Goal: Information Seeking & Learning: Learn about a topic

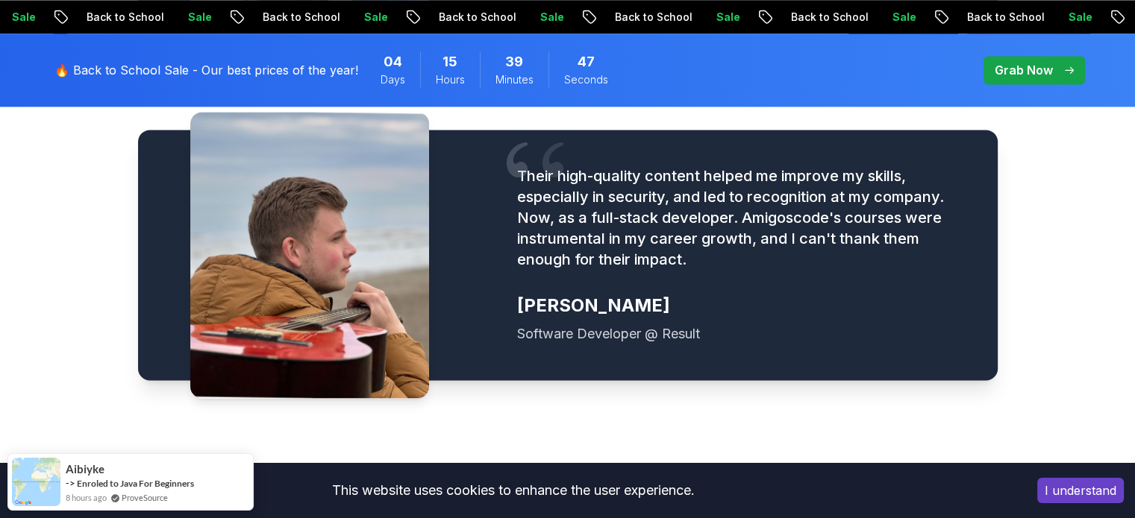
scroll to position [2163, 0]
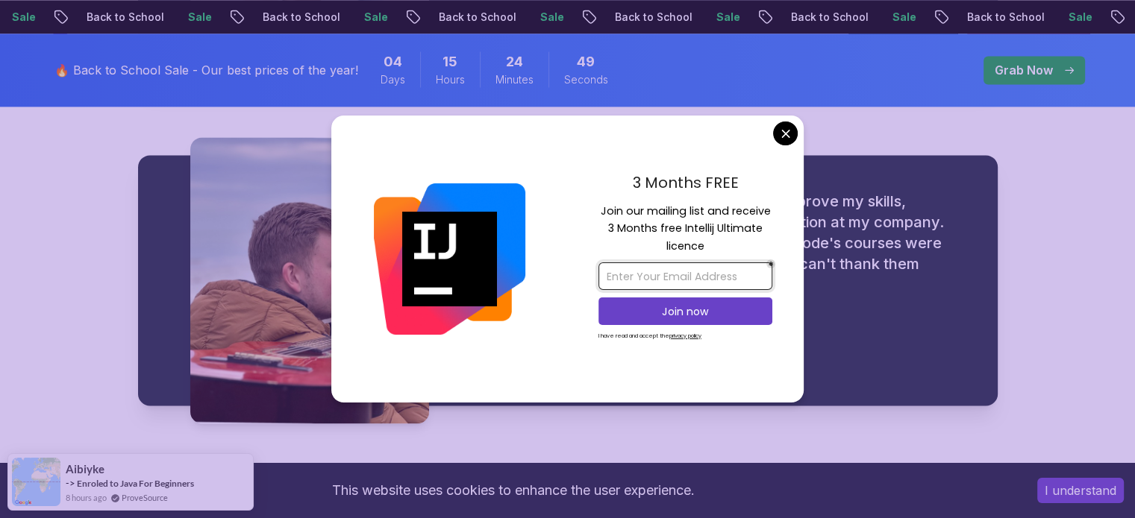
click at [697, 278] on input "email" at bounding box center [685, 277] width 174 height 28
type input "[PERSON_NAME][EMAIL_ADDRESS][DOMAIN_NAME]"
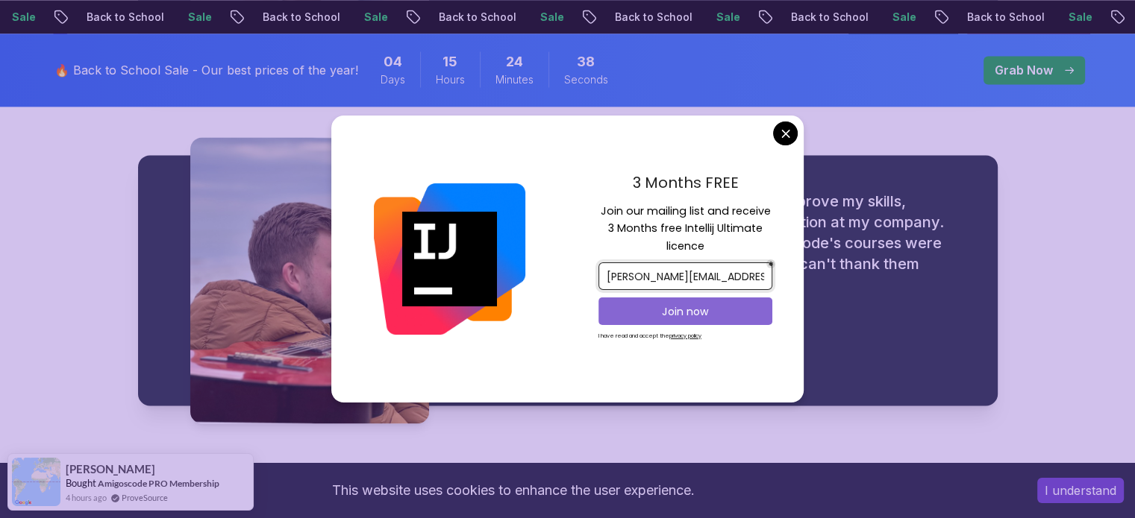
click at [697, 314] on p "Join now" at bounding box center [685, 311] width 141 height 15
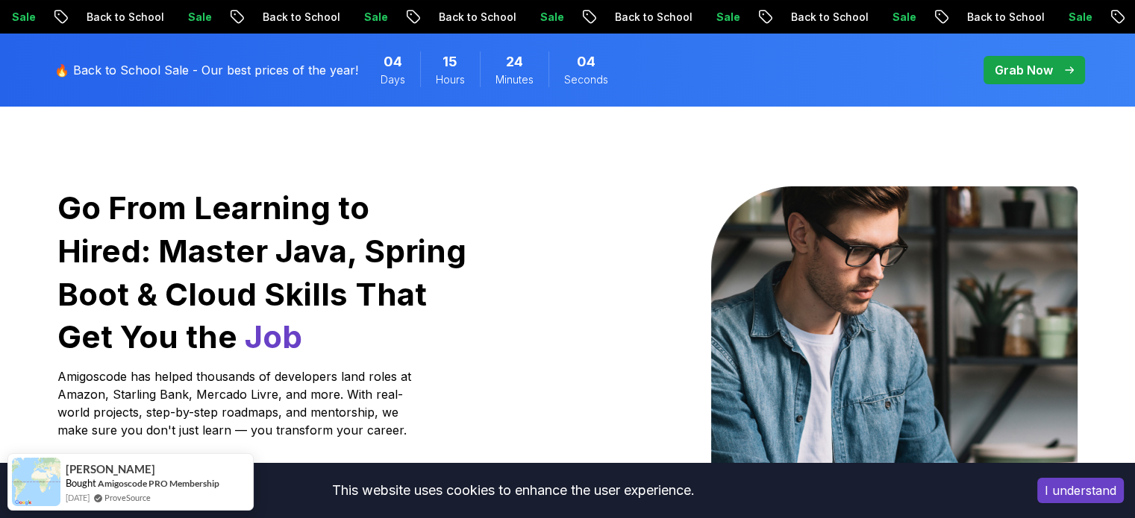
scroll to position [0, 0]
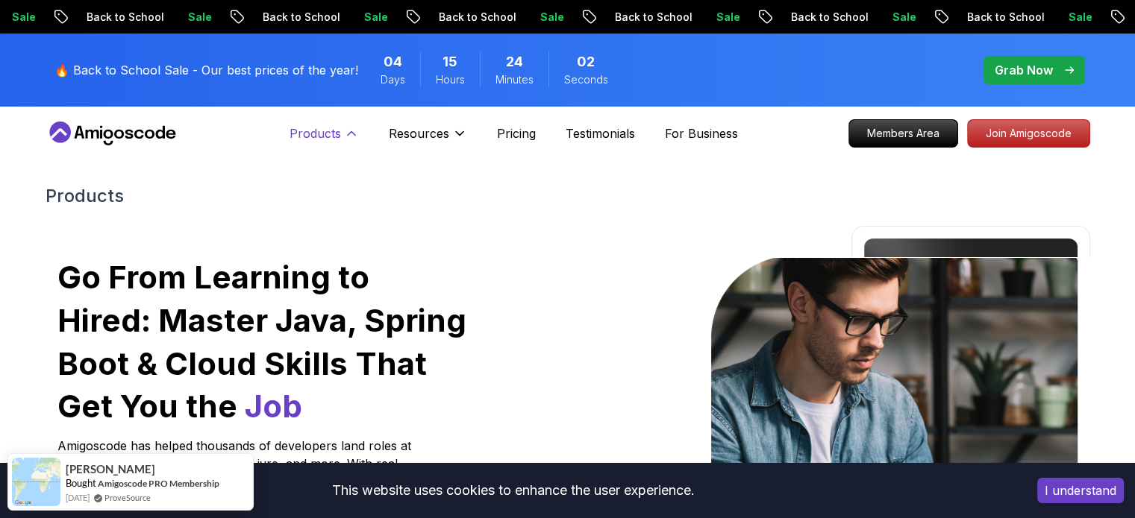
click at [315, 135] on p "Products" at bounding box center [314, 134] width 51 height 18
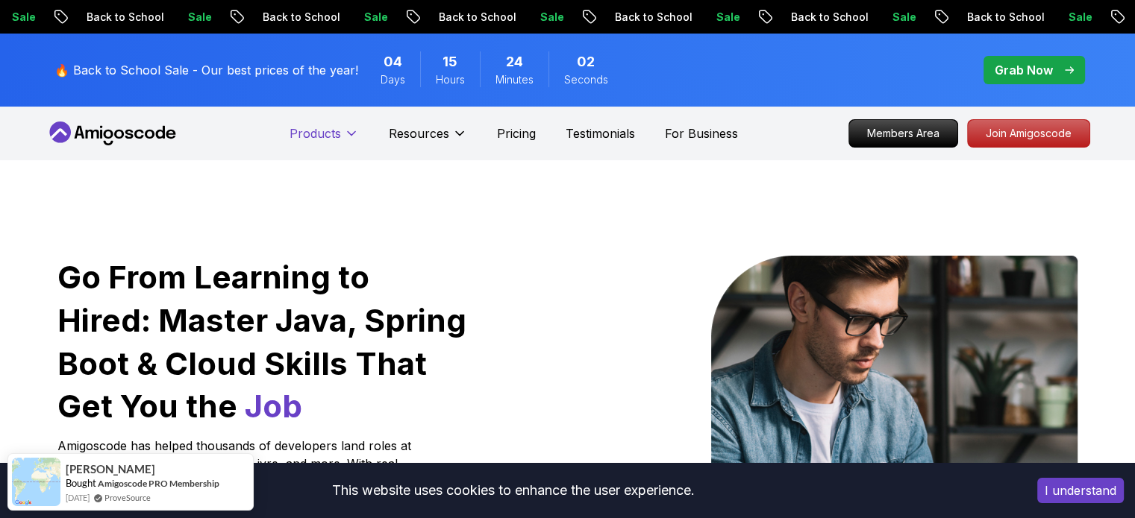
click at [315, 135] on p "Products" at bounding box center [314, 134] width 51 height 18
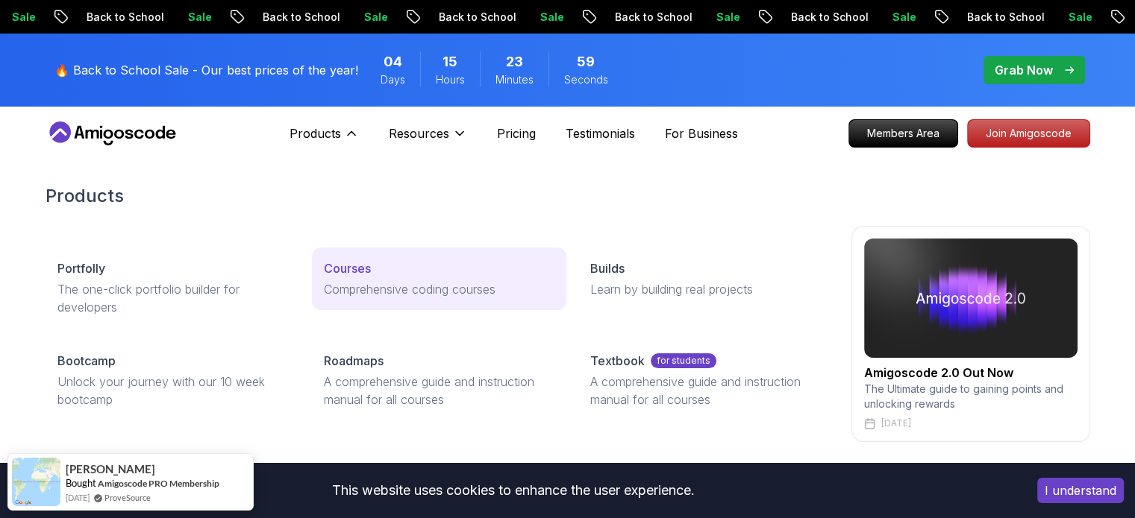
click at [331, 272] on p "Courses" at bounding box center [347, 269] width 47 height 18
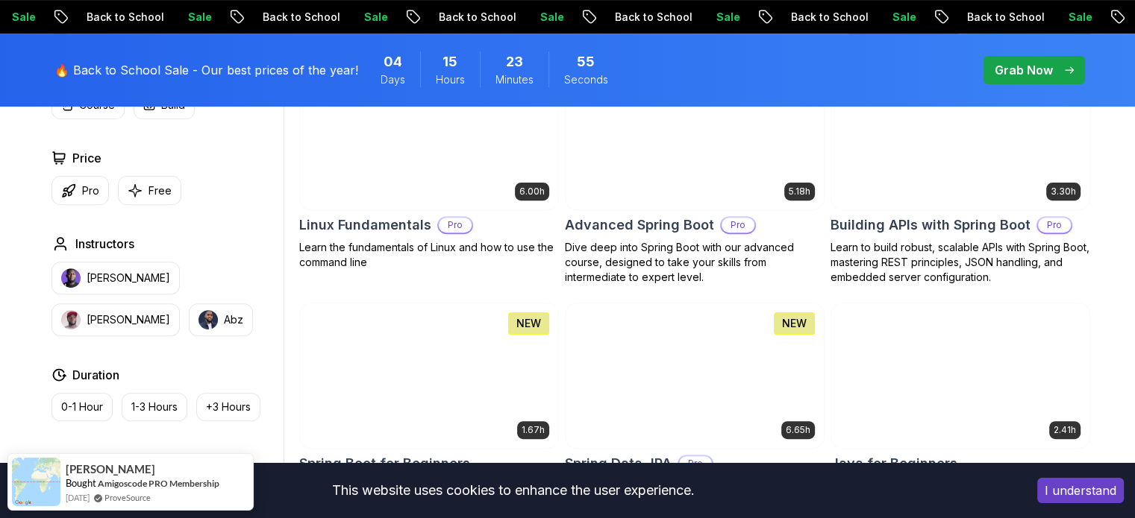
scroll to position [522, 0]
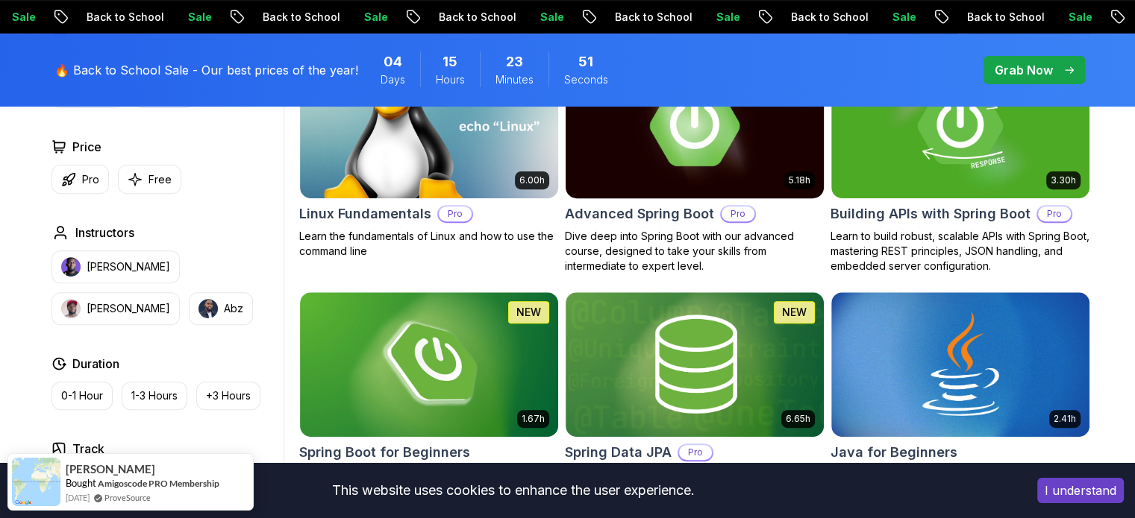
click at [677, 152] on img at bounding box center [694, 125] width 271 height 151
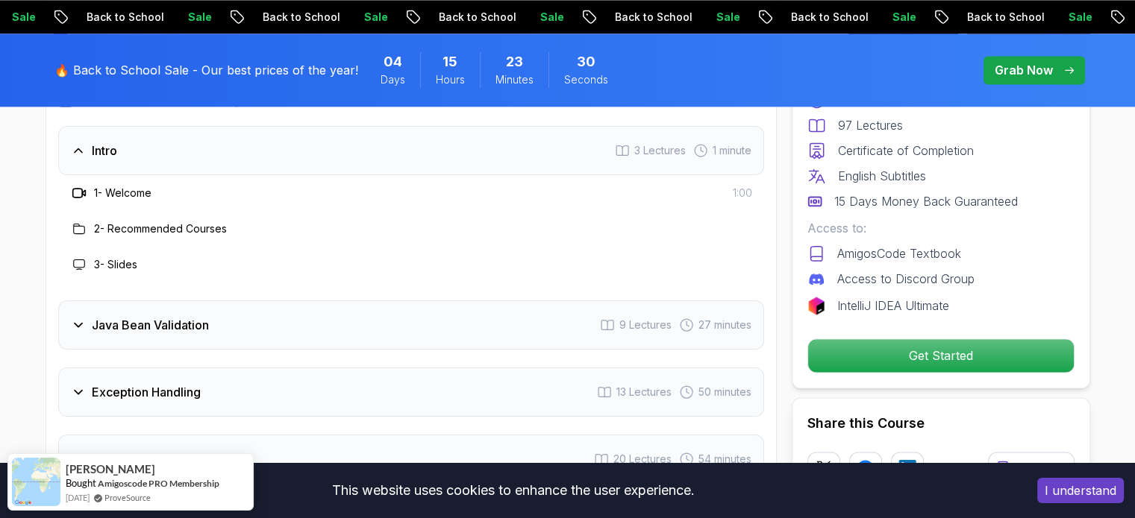
scroll to position [2163, 0]
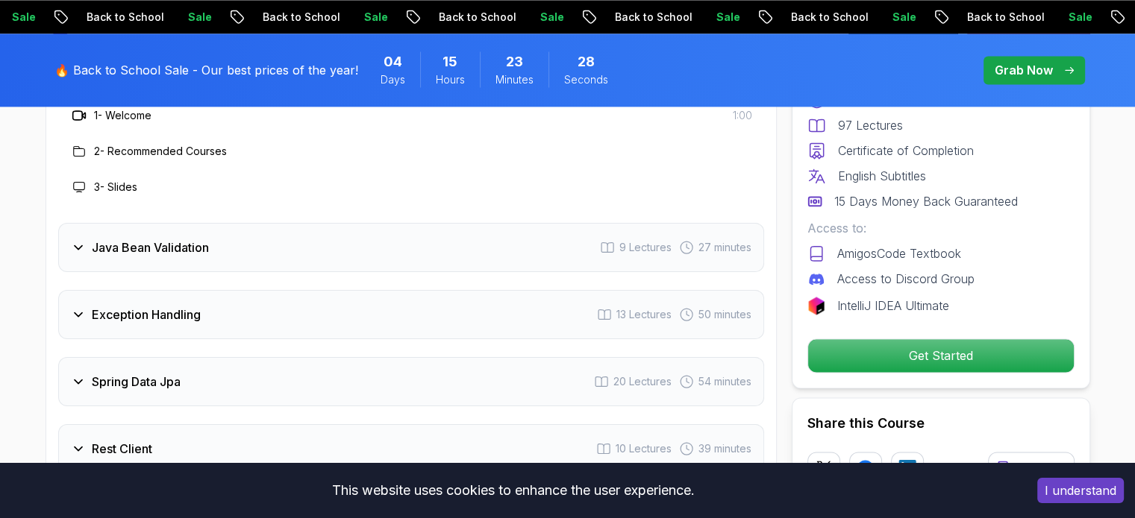
click at [191, 306] on h3 "Exception Handling" at bounding box center [146, 315] width 109 height 18
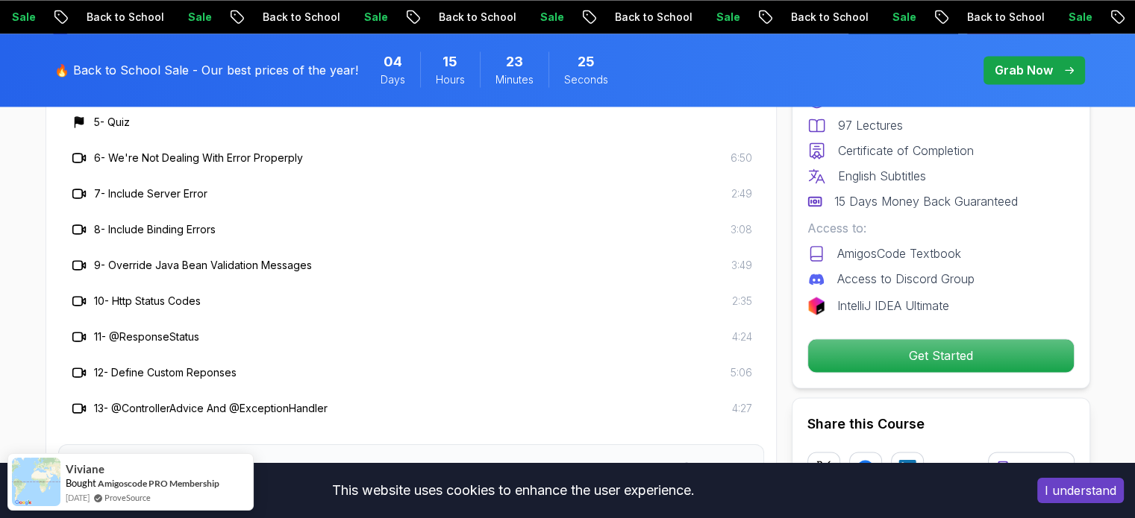
scroll to position [2462, 0]
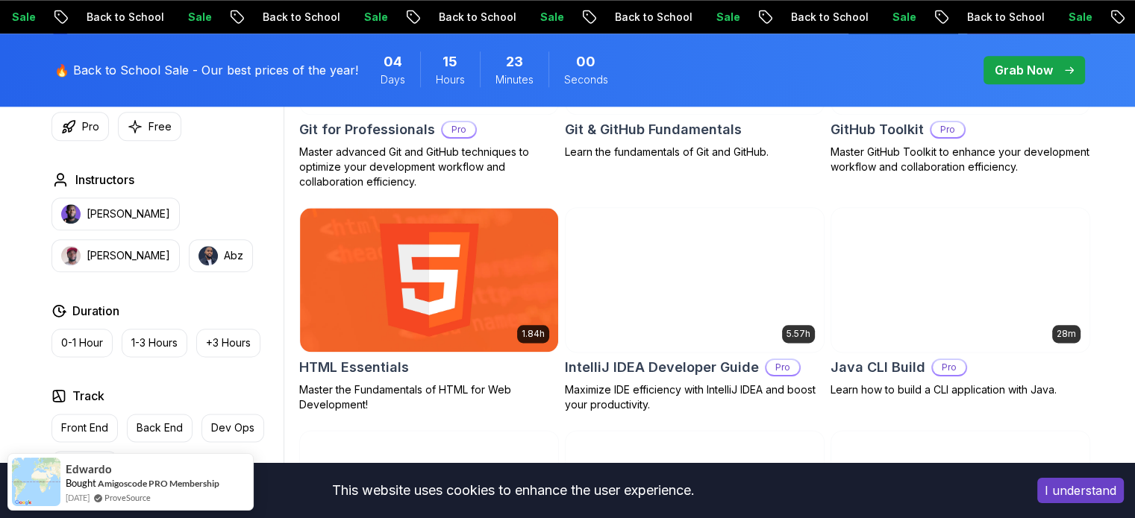
scroll to position [1790, 0]
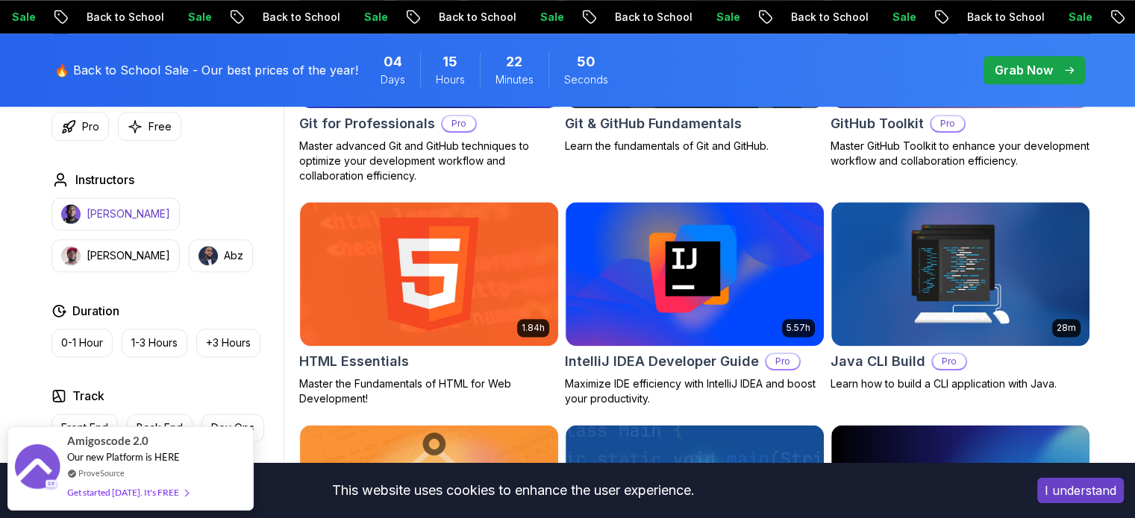
click at [98, 215] on p "[PERSON_NAME]" at bounding box center [129, 214] width 84 height 15
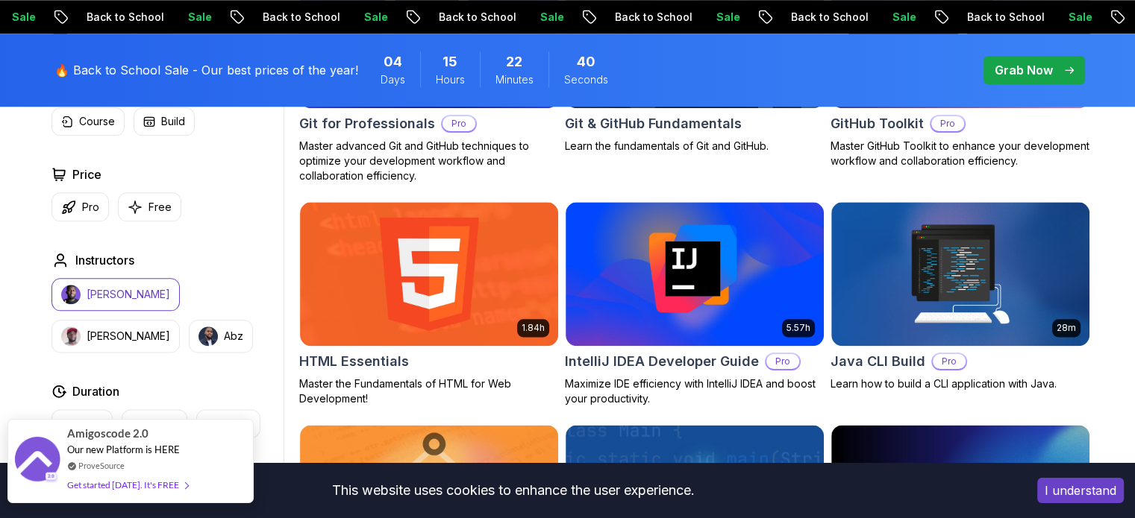
click at [125, 462] on div "ProveSource" at bounding box center [127, 466] width 121 height 13
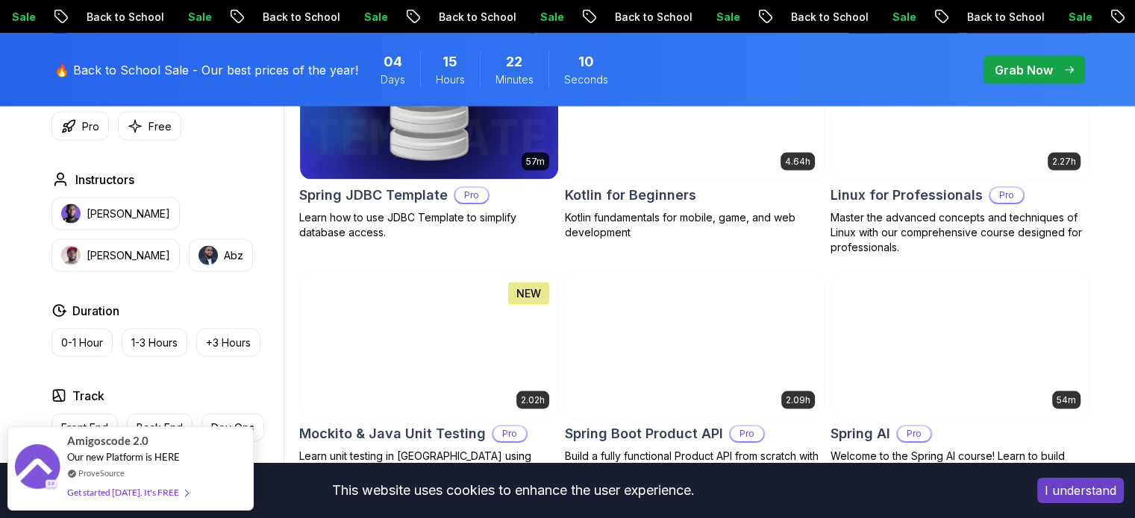
scroll to position [3283, 0]
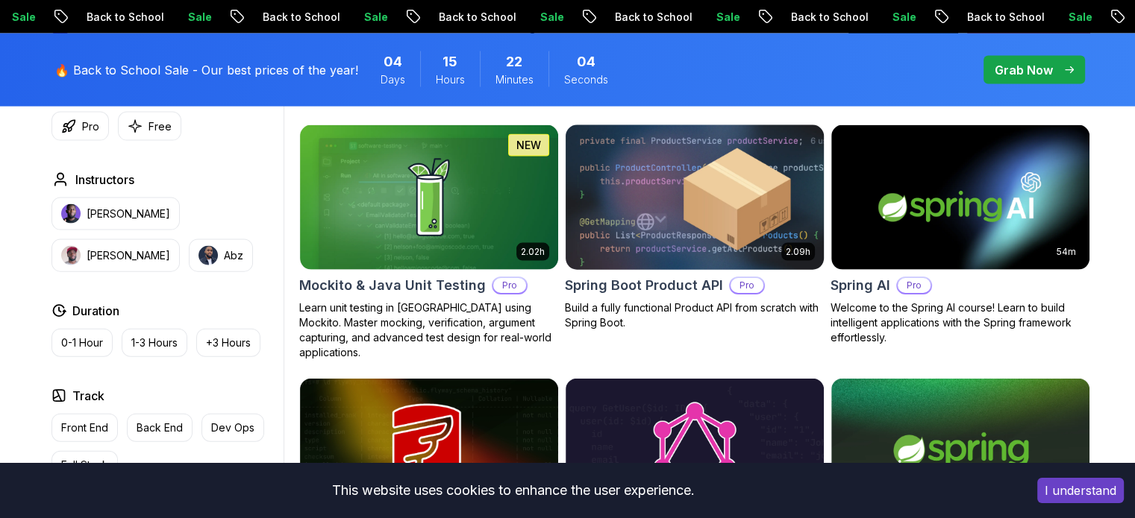
click at [727, 201] on img at bounding box center [694, 197] width 271 height 151
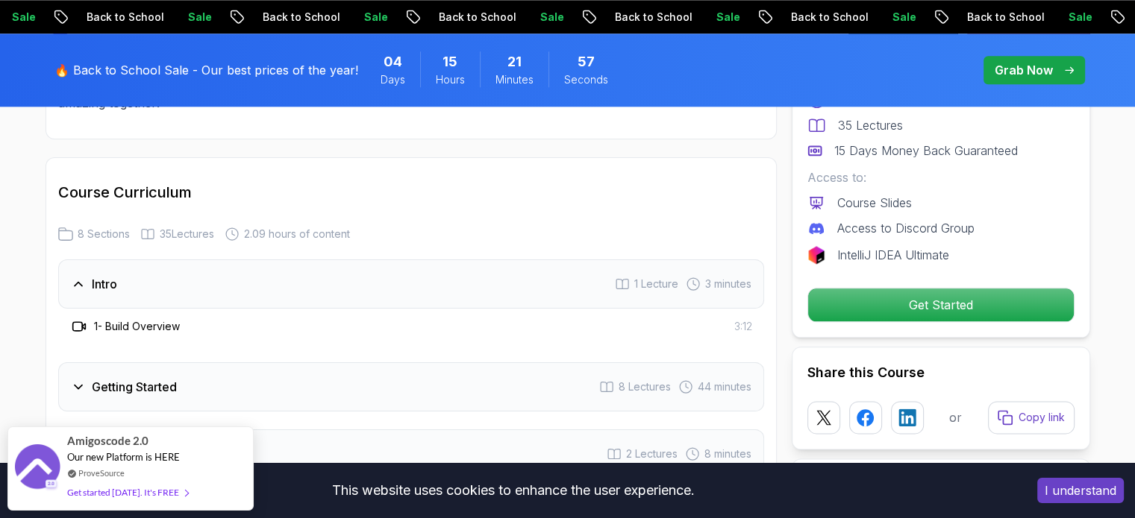
scroll to position [1790, 0]
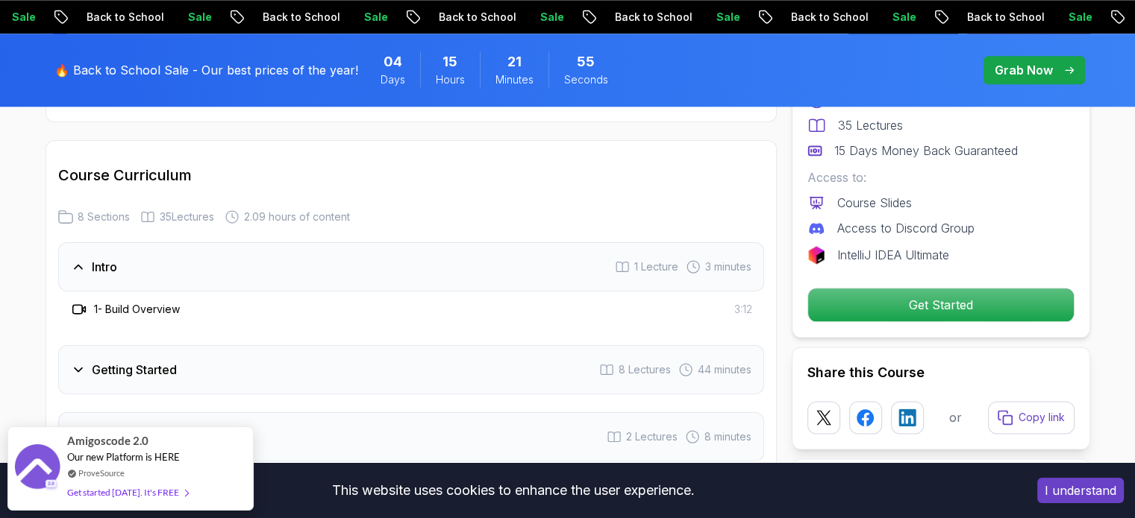
click at [117, 302] on h3 "1 - Build Overview" at bounding box center [137, 309] width 86 height 15
click at [729, 301] on div "1 - Build Overview 3:12" at bounding box center [411, 310] width 682 height 18
click at [742, 302] on span "3:12" at bounding box center [743, 309] width 18 height 15
click at [84, 307] on icon at bounding box center [83, 309] width 3 height 5
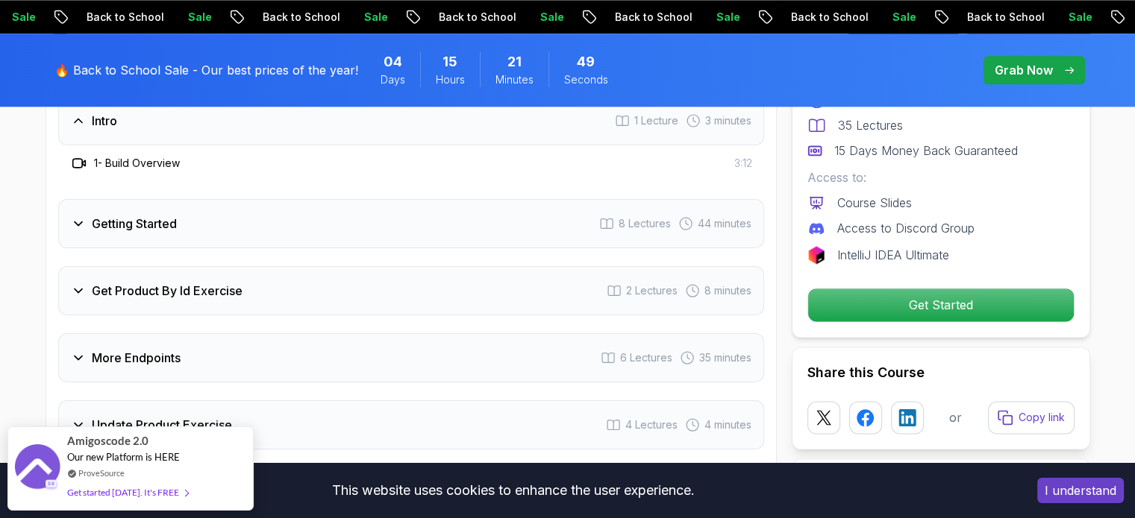
scroll to position [1940, 0]
click at [96, 279] on h3 "Get Product By Id Exercise" at bounding box center [167, 288] width 151 height 18
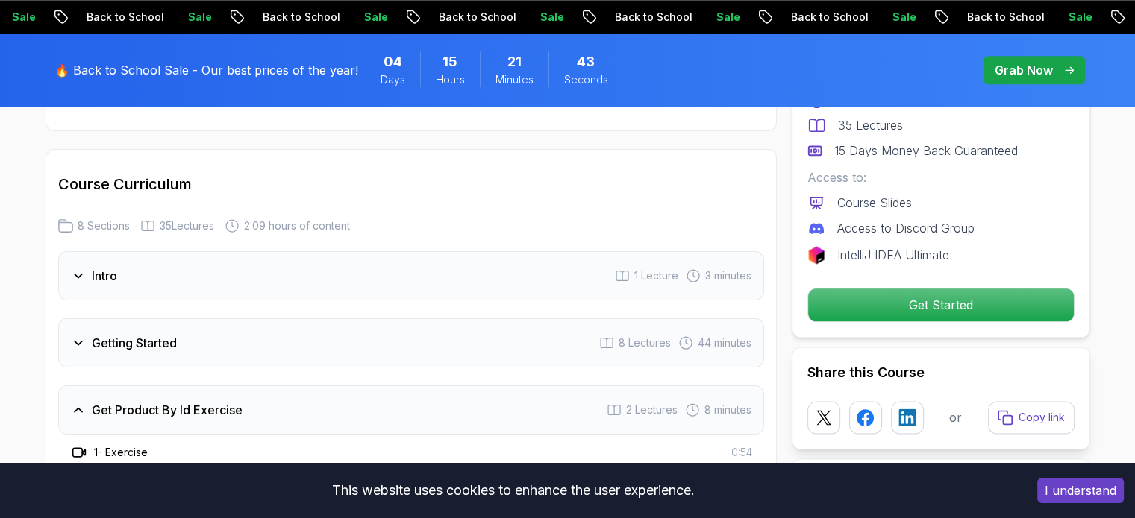
scroll to position [1790, 0]
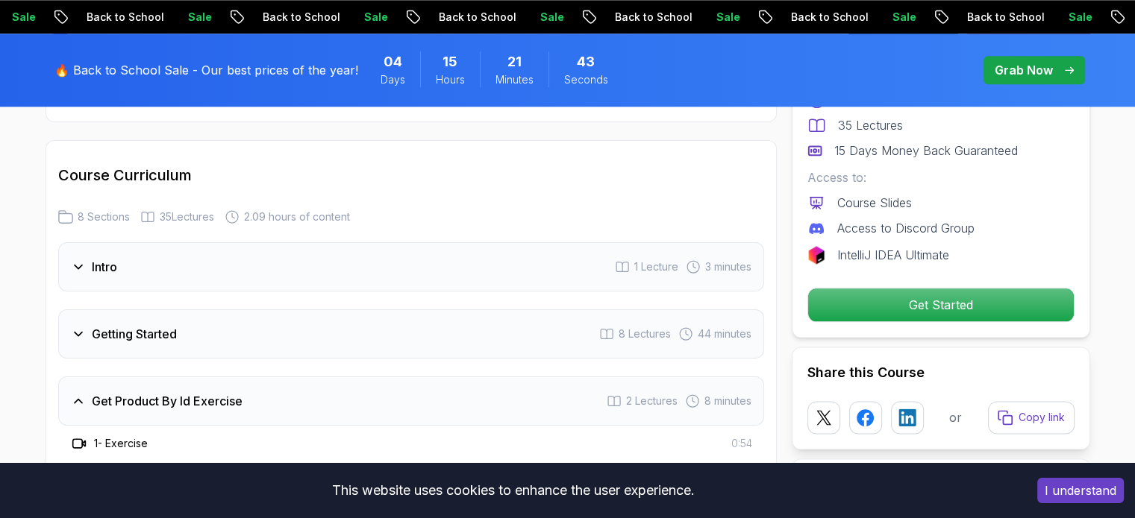
click at [87, 258] on div "Intro" at bounding box center [94, 267] width 46 height 18
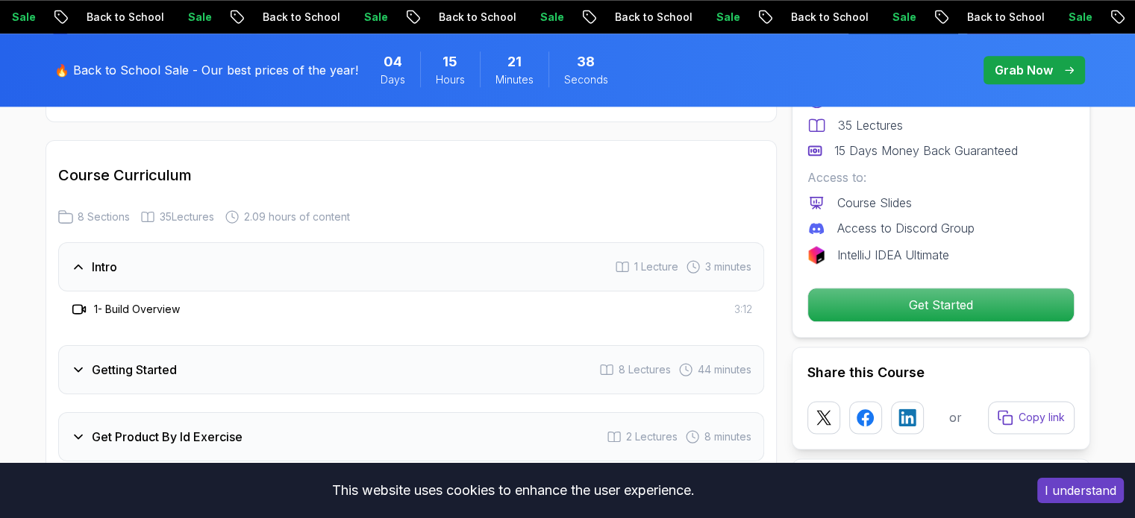
click at [146, 302] on h3 "1 - Build Overview" at bounding box center [137, 309] width 86 height 15
click at [152, 302] on h3 "1 - Build Overview" at bounding box center [137, 309] width 86 height 15
drag, startPoint x: 239, startPoint y: 307, endPoint x: 451, endPoint y: 308, distance: 212.6
click at [248, 307] on div "Intro 1 Lecture 3 minutes 1 - Build Overview 3:12 Getting Started 8 Lectures 44…" at bounding box center [411, 519] width 706 height 555
drag, startPoint x: 509, startPoint y: 308, endPoint x: 704, endPoint y: 310, distance: 195.5
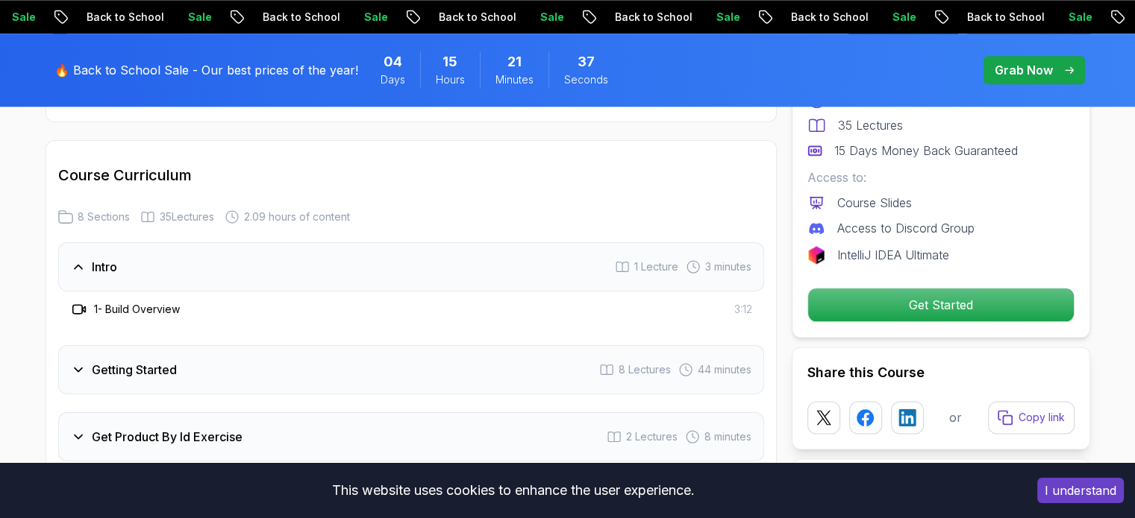
click at [526, 308] on div "Intro 1 Lecture 3 minutes 1 - Build Overview 3:12 Getting Started 8 Lectures 44…" at bounding box center [411, 519] width 706 height 555
click at [707, 311] on div "Intro 1 Lecture 3 minutes 1 - Build Overview 3:12 Getting Started 8 Lectures 44…" at bounding box center [411, 519] width 706 height 555
drag, startPoint x: 707, startPoint y: 311, endPoint x: 716, endPoint y: 325, distance: 16.1
click at [708, 312] on div "Intro 1 Lecture 3 minutes 1 - Build Overview 3:12 Getting Started 8 Lectures 44…" at bounding box center [411, 519] width 706 height 555
click at [720, 345] on div "Getting Started 8 Lectures 44 minutes" at bounding box center [411, 369] width 706 height 49
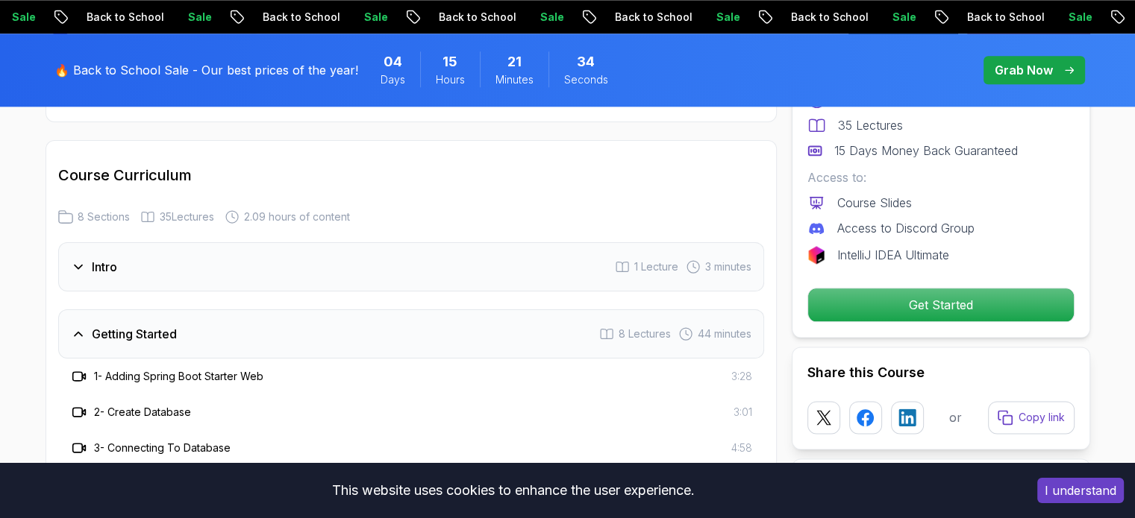
click at [740, 369] on span "3:28" at bounding box center [741, 376] width 21 height 15
click at [239, 369] on h3 "1 - Adding Spring Boot Starter Web" at bounding box center [178, 376] width 169 height 15
click at [212, 369] on h3 "1 - Adding Spring Boot Starter Web" at bounding box center [178, 376] width 169 height 15
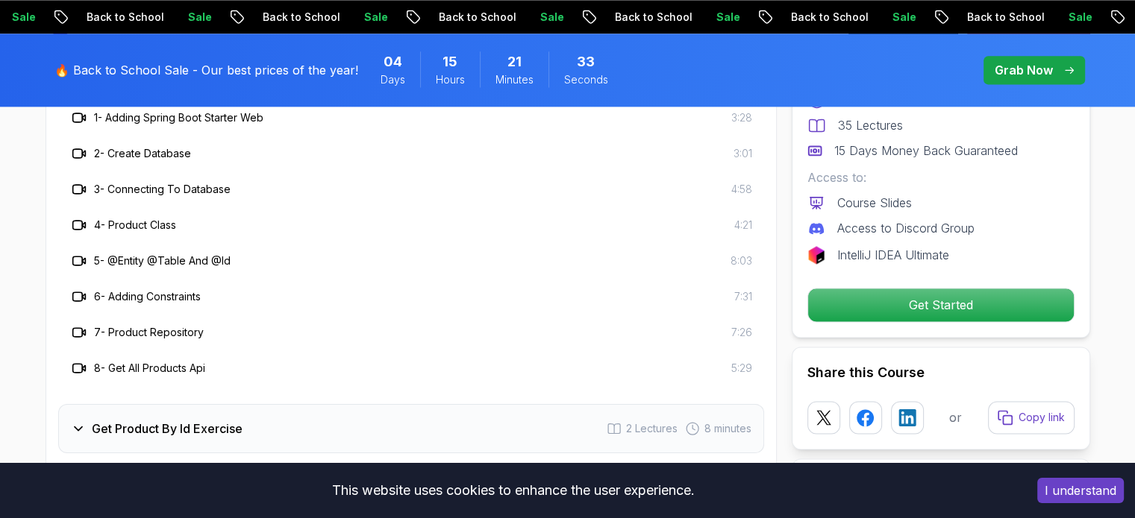
scroll to position [2313, 0]
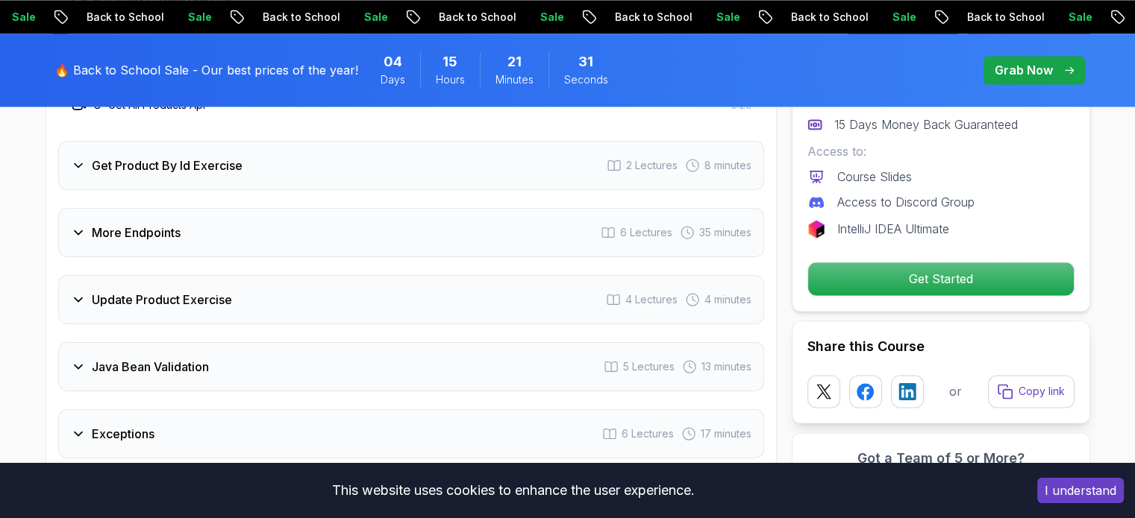
click at [185, 415] on div "Exceptions 6 Lectures 17 minutes" at bounding box center [411, 434] width 706 height 49
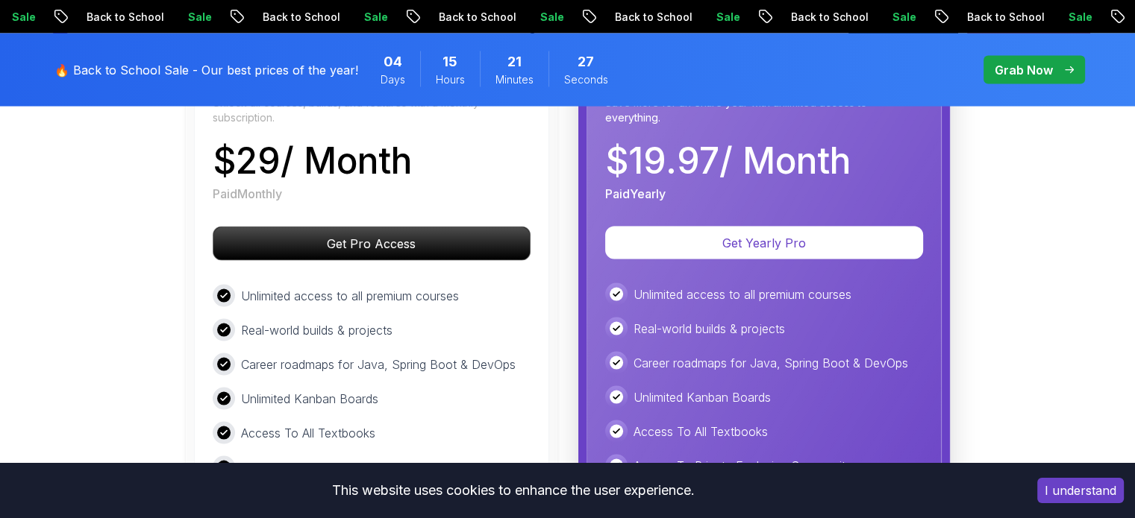
scroll to position [2984, 0]
